Goal: Information Seeking & Learning: Find specific fact

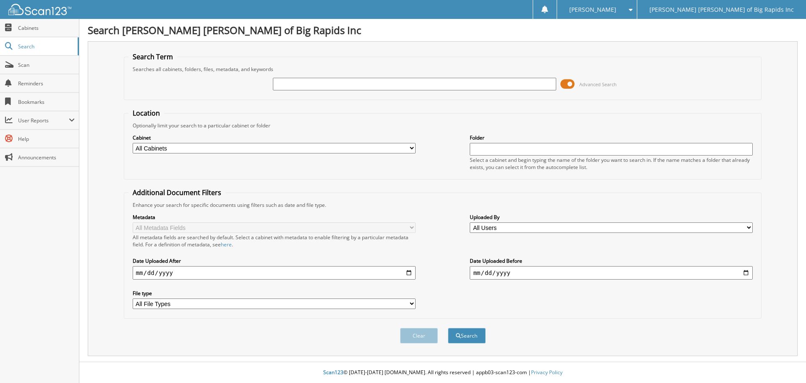
click at [423, 89] on input "text" at bounding box center [414, 84] width 283 height 13
type input "m & m"
click at [448, 328] on button "Search" at bounding box center [467, 336] width 38 height 16
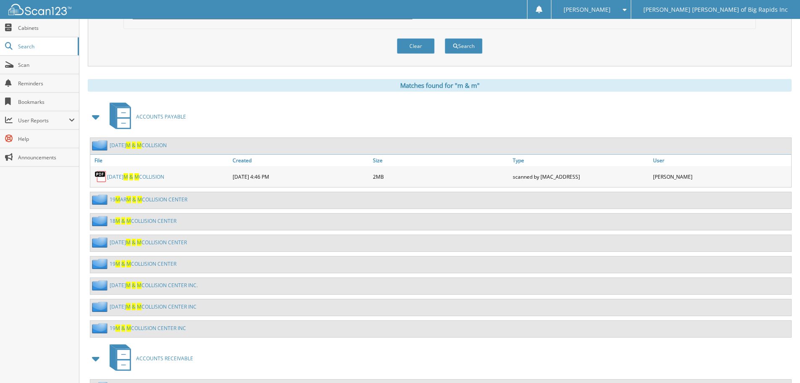
scroll to position [328, 0]
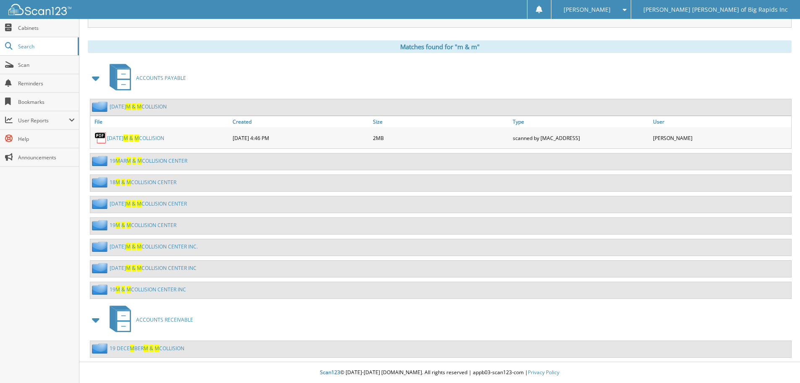
click at [150, 106] on link "22 JUN M & M COLLISION" at bounding box center [138, 106] width 57 height 7
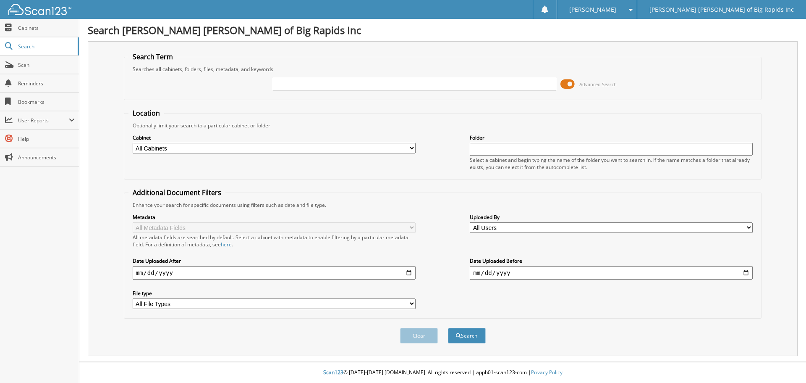
click at [244, 151] on select "All Cabinets ACCOUNTS PAYABLE ACCOUNTS RECEIVABLE BANK RECS CAR DEALS CASHIER R…" at bounding box center [274, 148] width 283 height 10
select select "12496"
click at [133, 143] on select "All Cabinets ACCOUNTS PAYABLE ACCOUNTS RECEIVABLE BANK RECS CAR DEALS CASHIER R…" at bounding box center [274, 148] width 283 height 10
click at [305, 88] on input "text" at bounding box center [414, 84] width 283 height 13
type input "M&M"
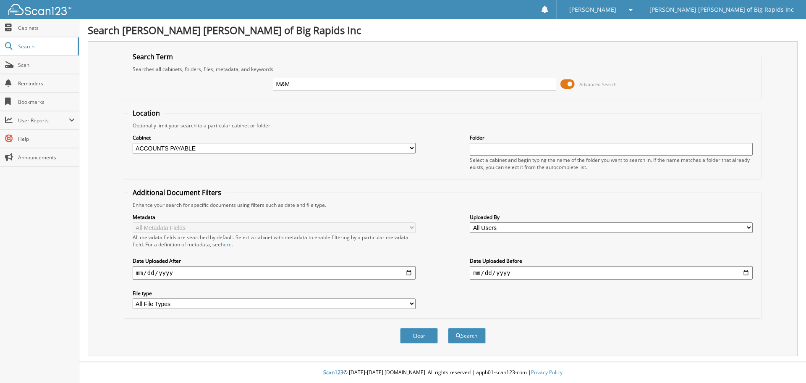
click at [448, 328] on button "Search" at bounding box center [467, 336] width 38 height 16
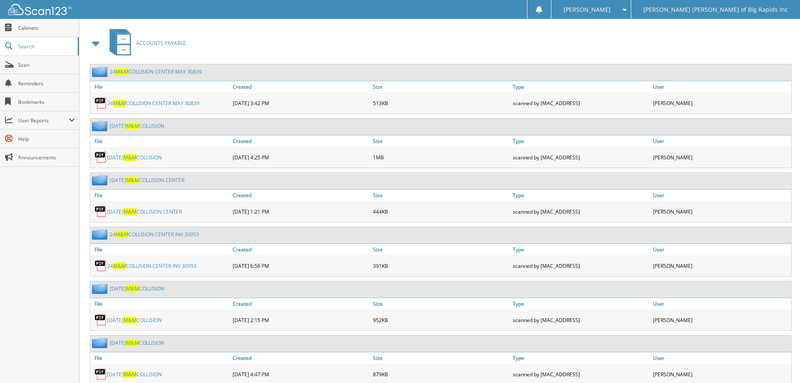
scroll to position [378, 0]
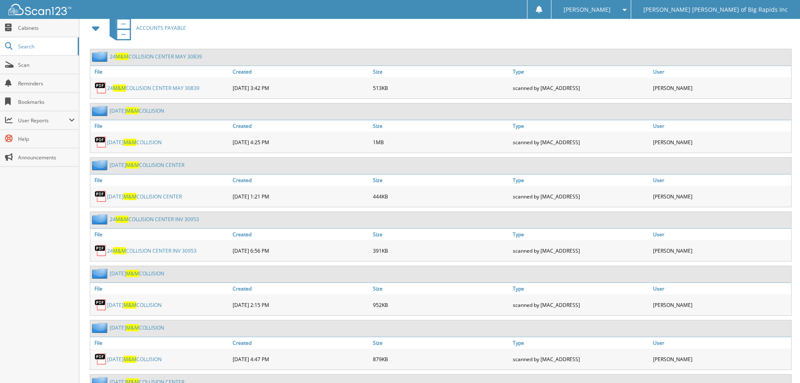
click at [171, 165] on link "24 OCT M&M COLLISION CENTER" at bounding box center [147, 164] width 75 height 7
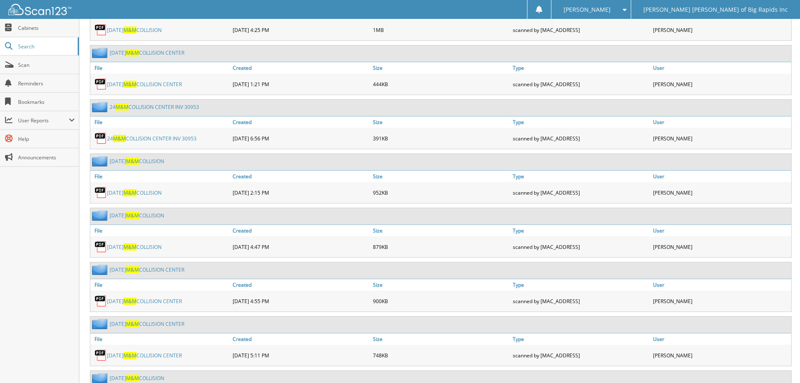
scroll to position [504, 0]
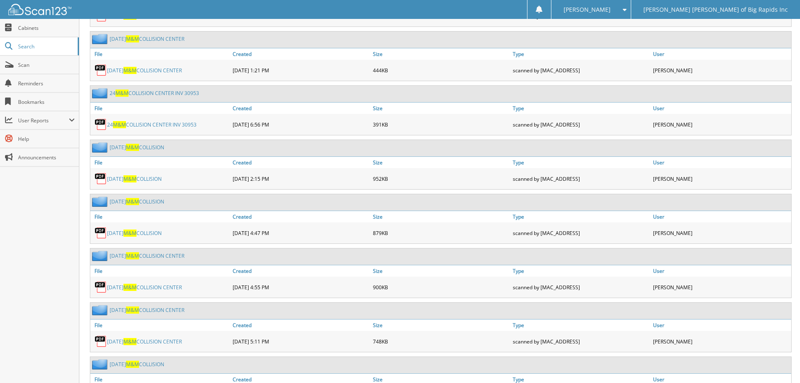
click at [164, 254] on link "24 SEP M&M COLLISION CENTER" at bounding box center [147, 255] width 75 height 7
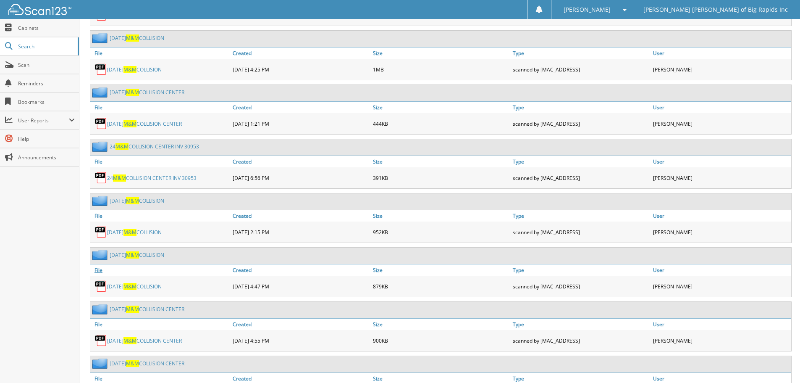
scroll to position [462, 0]
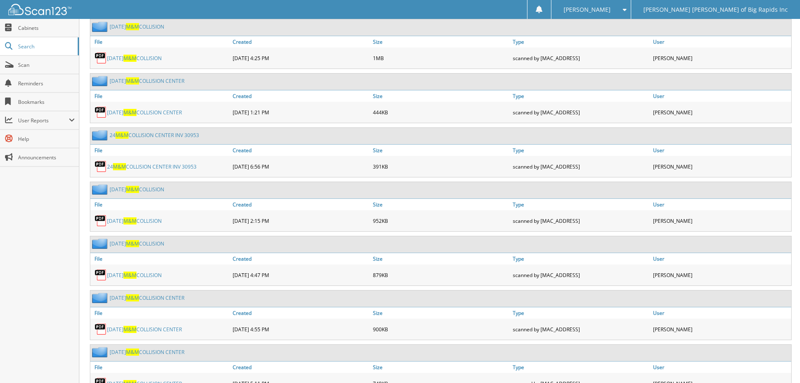
click at [144, 241] on link "24 OCT M&M COLLISION" at bounding box center [137, 243] width 55 height 7
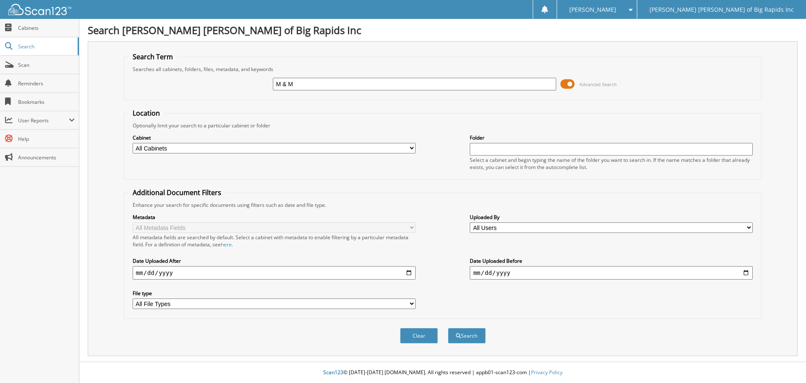
type input "M & M"
click at [448, 328] on button "Search" at bounding box center [467, 336] width 38 height 16
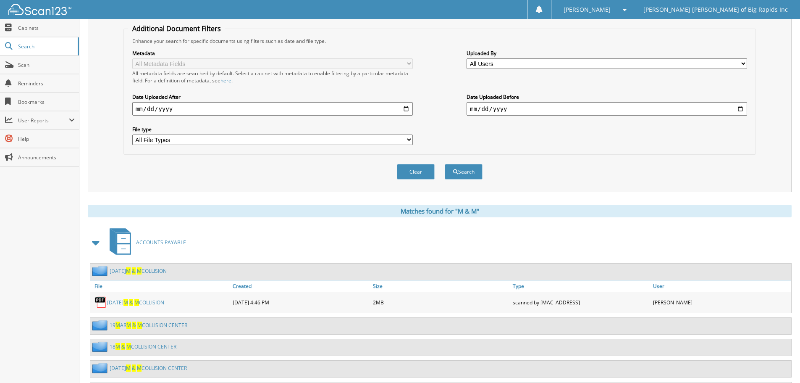
scroll to position [252, 0]
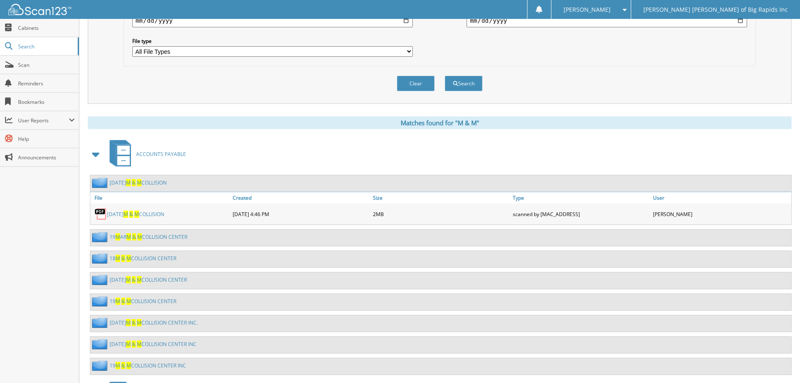
click at [157, 184] on link "[DATE] M & M COLLISION" at bounding box center [138, 182] width 57 height 7
